Goal: Task Accomplishment & Management: Manage account settings

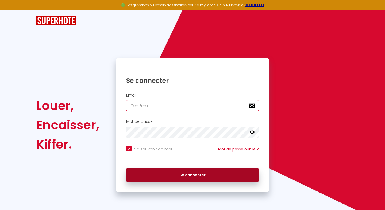
type input "[EMAIL_ADDRESS][DOMAIN_NAME]"
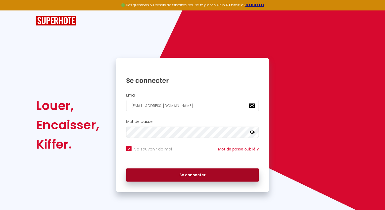
click at [160, 177] on button "Se connecter" at bounding box center [192, 174] width 133 height 13
checkbox input "true"
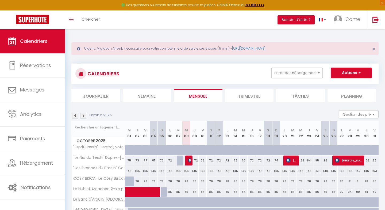
scroll to position [41, 0]
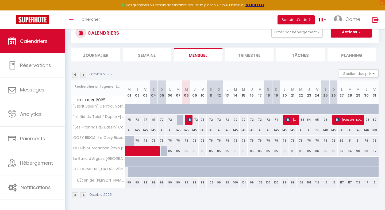
click at [83, 72] on img at bounding box center [84, 75] width 6 height 6
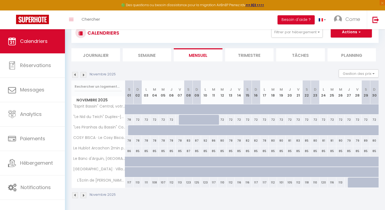
click at [83, 72] on img at bounding box center [84, 75] width 6 height 6
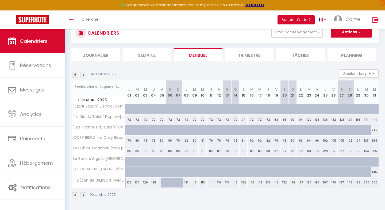
click at [83, 72] on img at bounding box center [84, 75] width 6 height 6
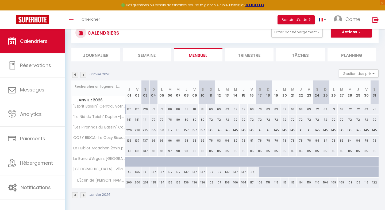
click at [83, 72] on img at bounding box center [84, 75] width 6 height 6
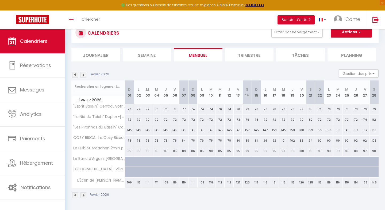
click at [74, 74] on img at bounding box center [75, 75] width 6 height 6
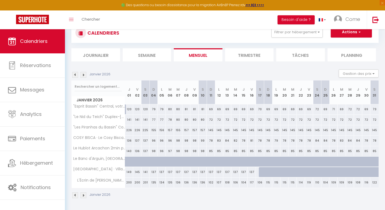
click at [74, 74] on img at bounding box center [75, 75] width 6 height 6
